Goal: Navigation & Orientation: Understand site structure

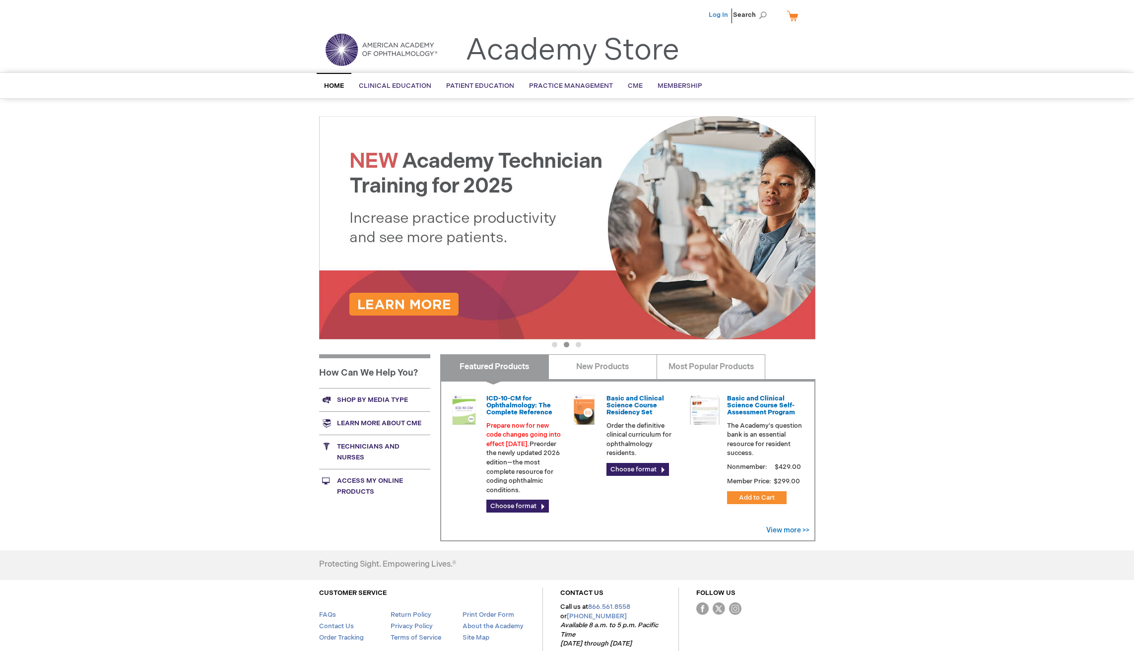
click at [722, 15] on link "Log In" at bounding box center [718, 15] width 19 height 8
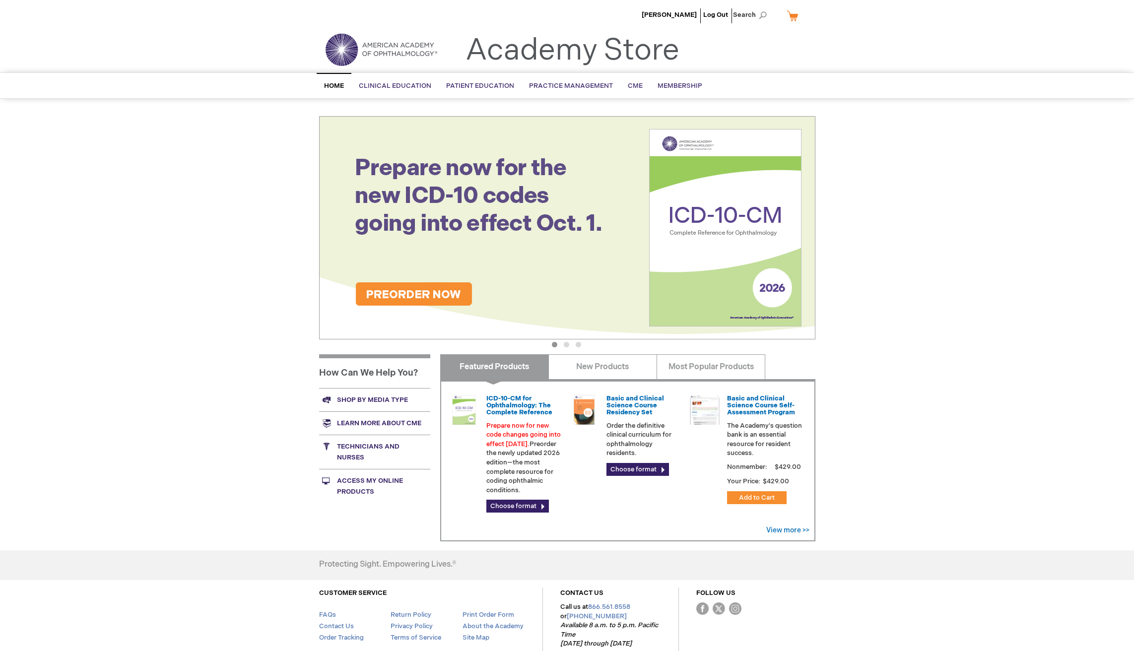
click at [334, 85] on span "Home" at bounding box center [334, 86] width 20 height 8
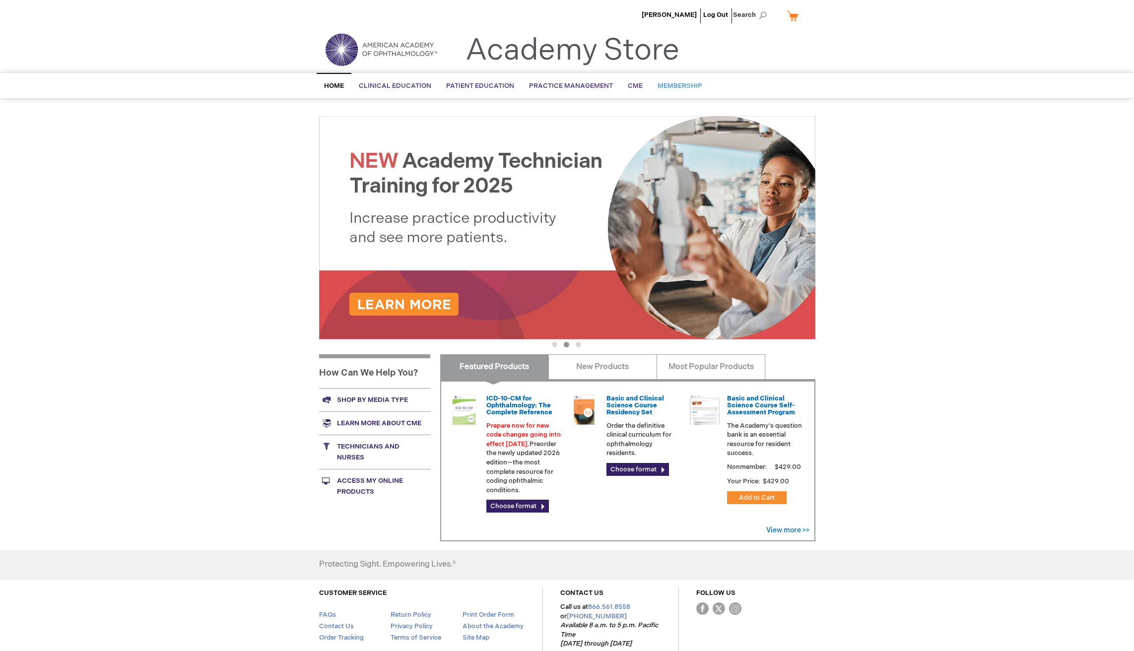
click at [664, 86] on span "Membership" at bounding box center [679, 86] width 45 height 8
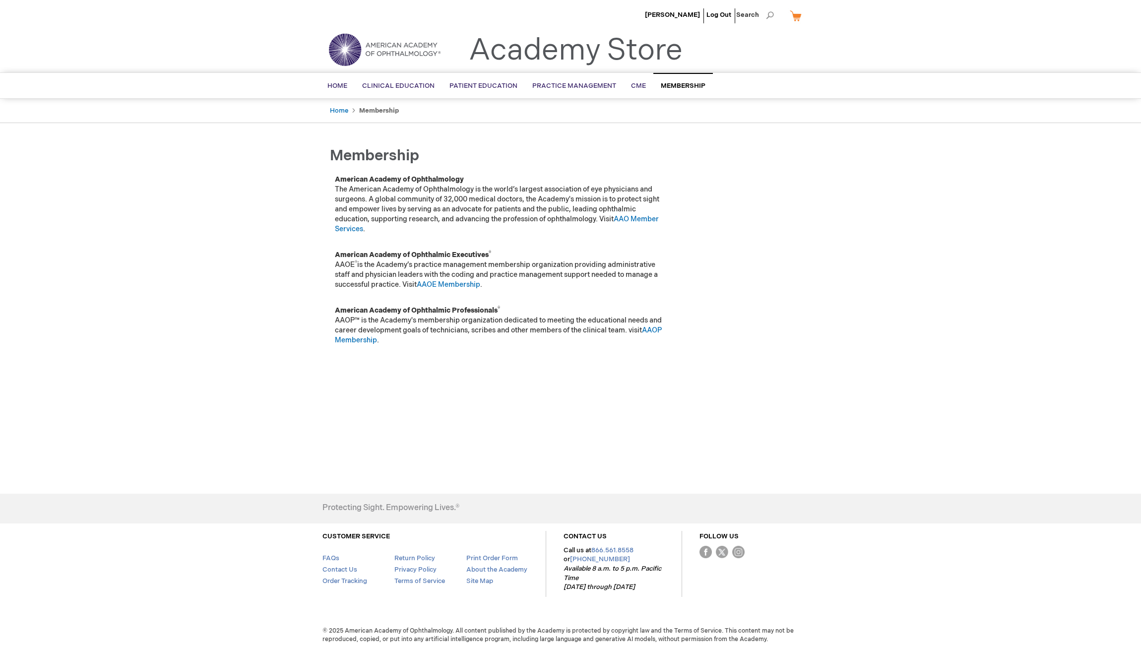
click at [387, 115] on li "Membership" at bounding box center [379, 110] width 40 height 9
click at [337, 87] on span "Home" at bounding box center [337, 86] width 20 height 8
